Goal: Find specific page/section: Find specific page/section

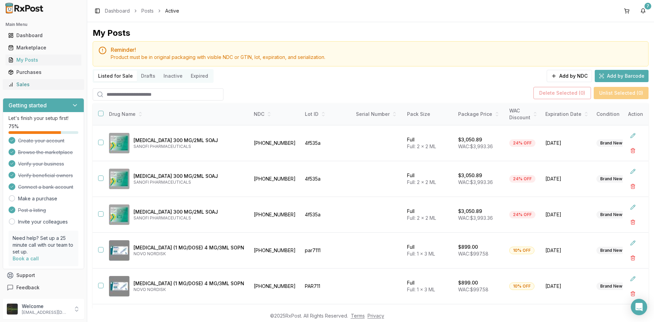
click at [37, 82] on div "Sales" at bounding box center [43, 84] width 71 height 7
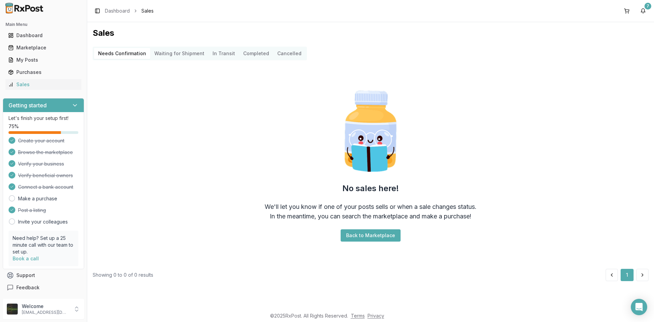
click at [41, 65] on ul "Dashboard Marketplace My Posts Purchases Sales" at bounding box center [43, 60] width 81 height 60
drag, startPoint x: 41, startPoint y: 58, endPoint x: 48, endPoint y: 54, distance: 7.8
click at [41, 58] on div "My Posts" at bounding box center [43, 60] width 71 height 7
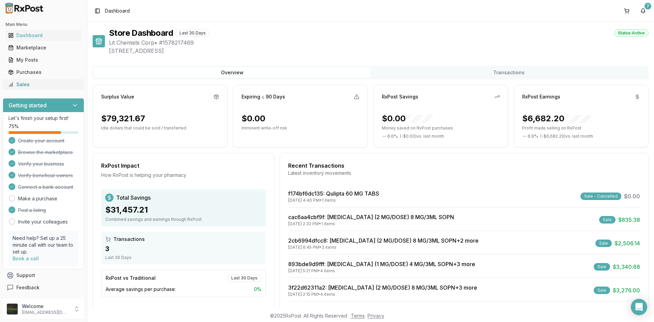
drag, startPoint x: 0, startPoint y: 0, endPoint x: 20, endPoint y: 89, distance: 91.5
click at [20, 89] on link "Sales" at bounding box center [43, 84] width 76 height 12
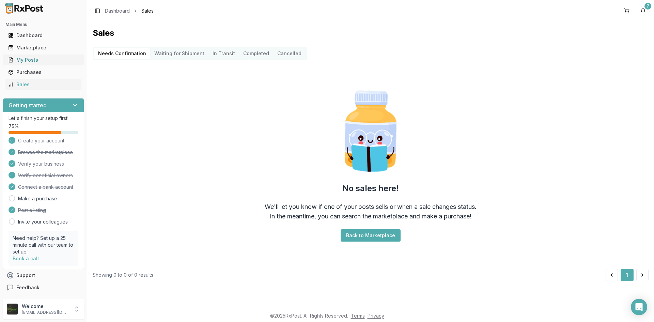
click at [28, 60] on div "My Posts" at bounding box center [43, 60] width 71 height 7
